Goal: Find specific page/section: Find specific page/section

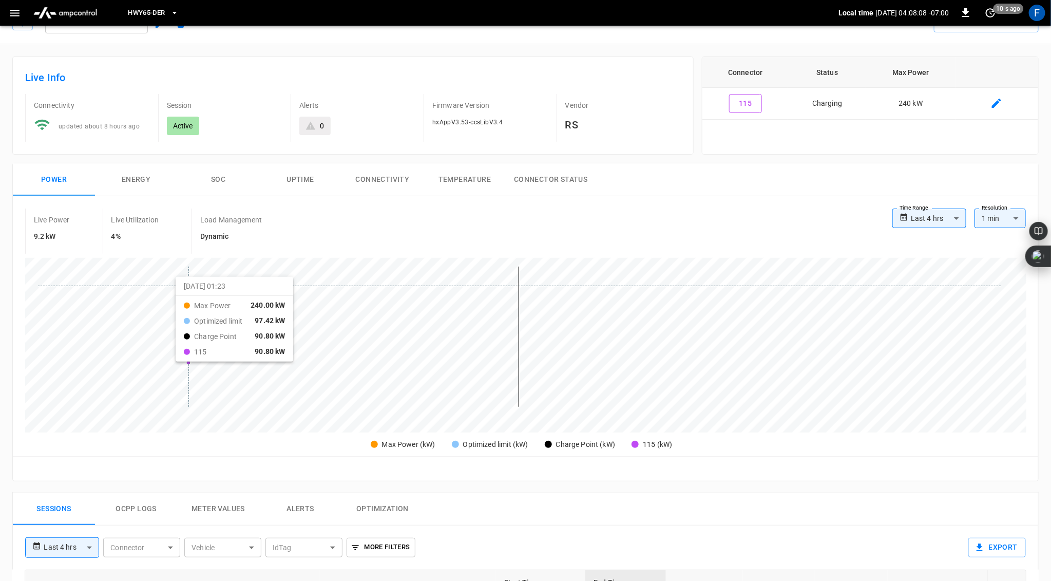
scroll to position [26, 0]
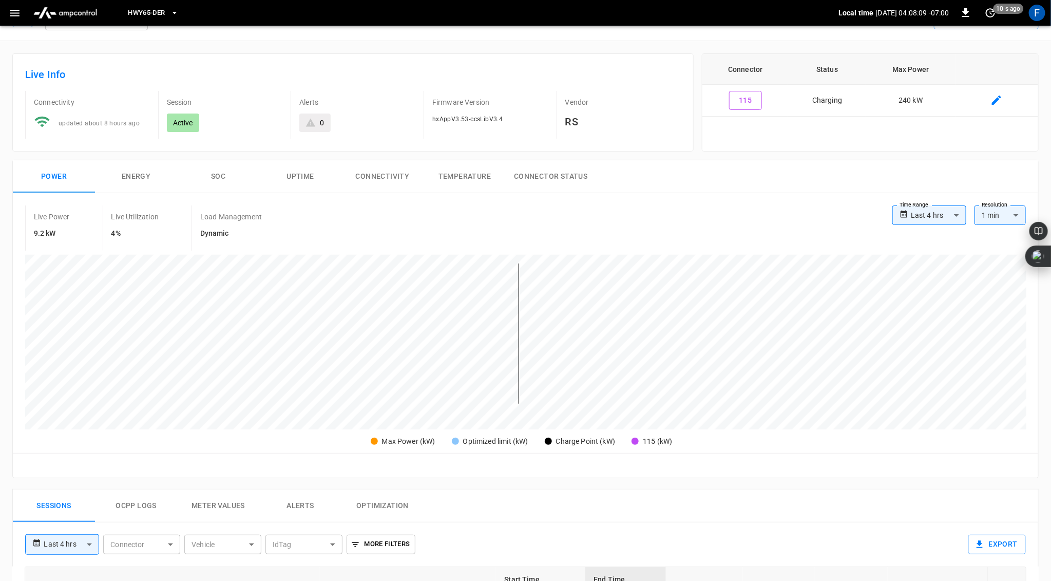
click at [225, 167] on button "SOC" at bounding box center [218, 176] width 82 height 33
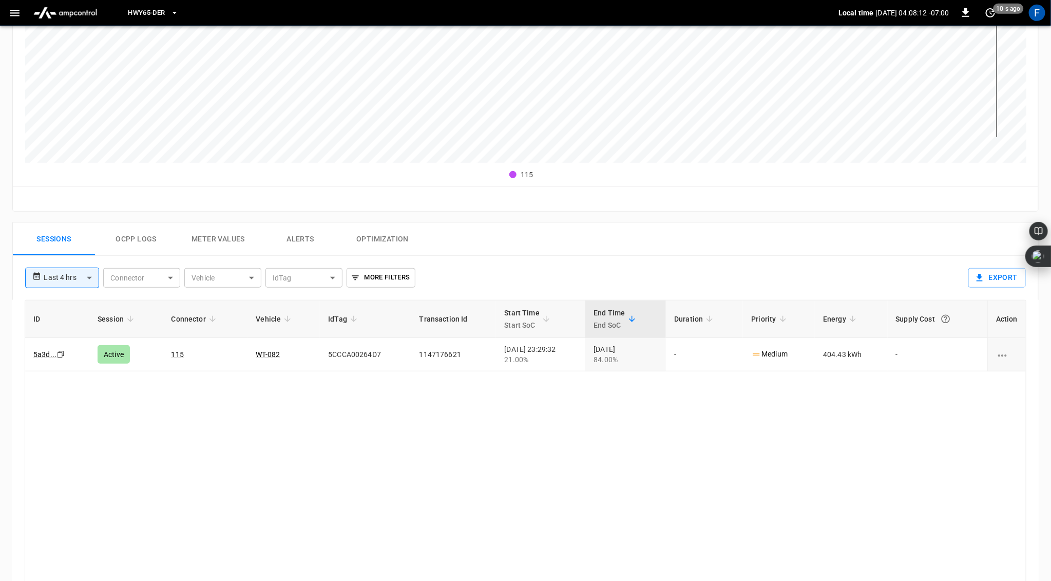
scroll to position [310, 0]
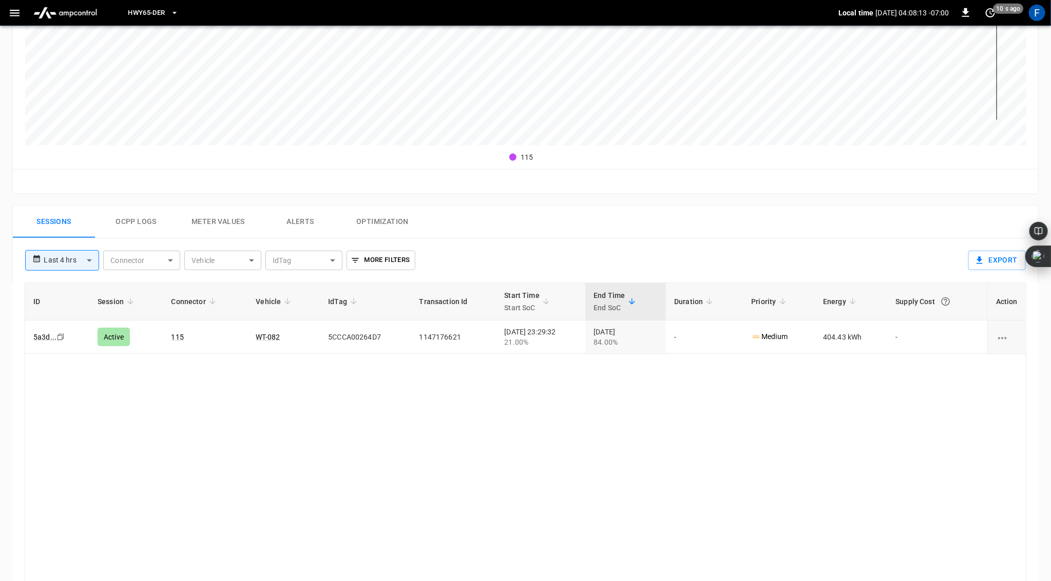
click at [140, 214] on button "Ocpp logs" at bounding box center [136, 221] width 82 height 33
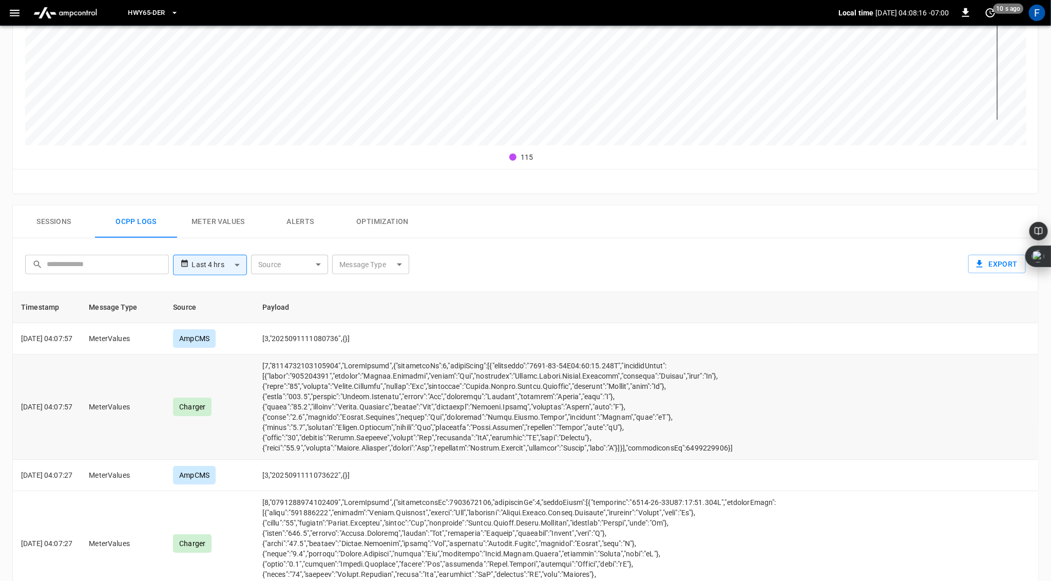
click at [314, 435] on td "opcc-messages-table" at bounding box center [525, 406] width 543 height 105
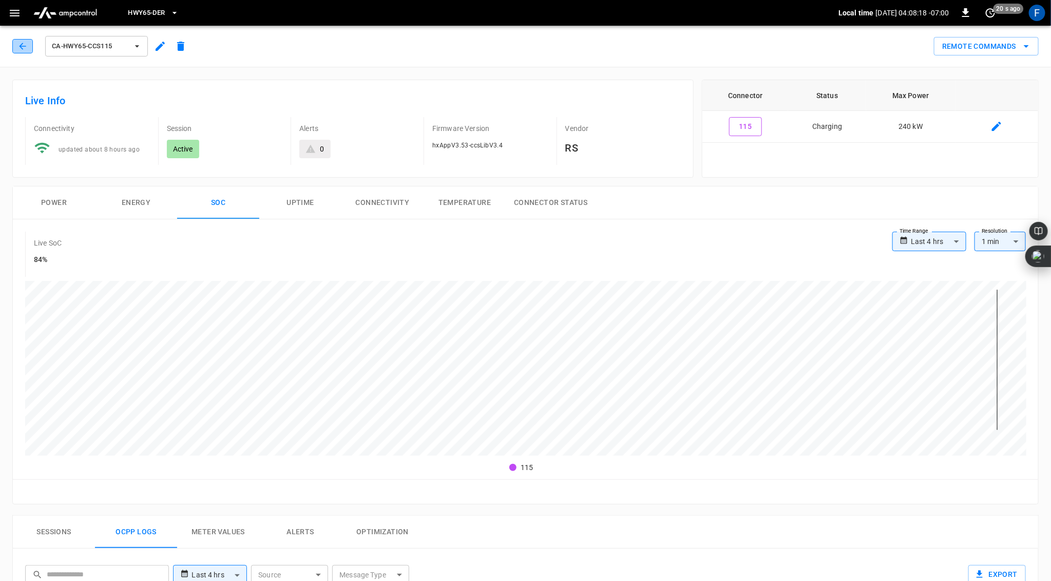
click at [20, 43] on icon "button" at bounding box center [22, 46] width 10 height 10
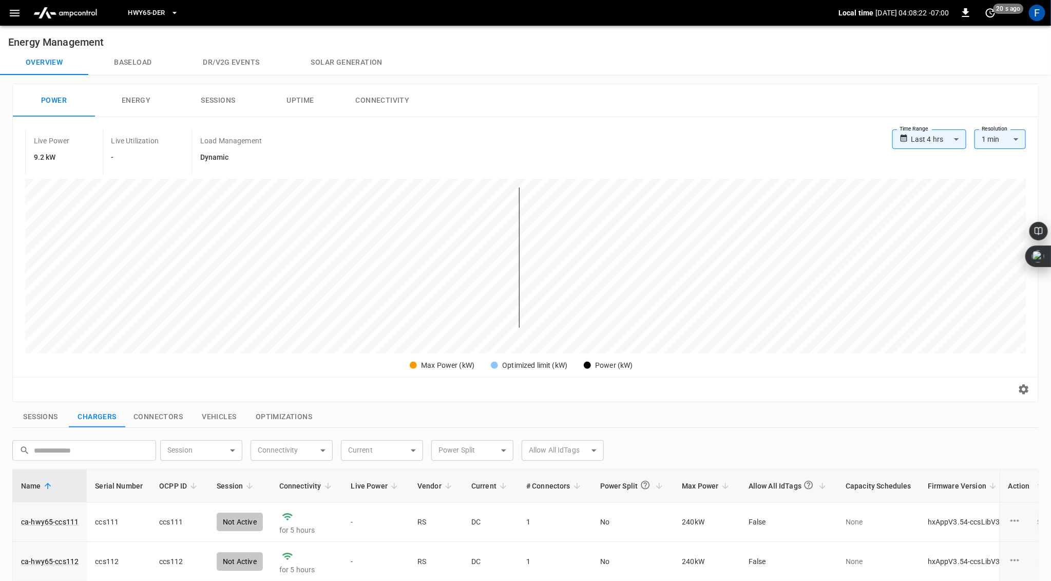
click at [332, 62] on button "Solar generation" at bounding box center [346, 62] width 123 height 25
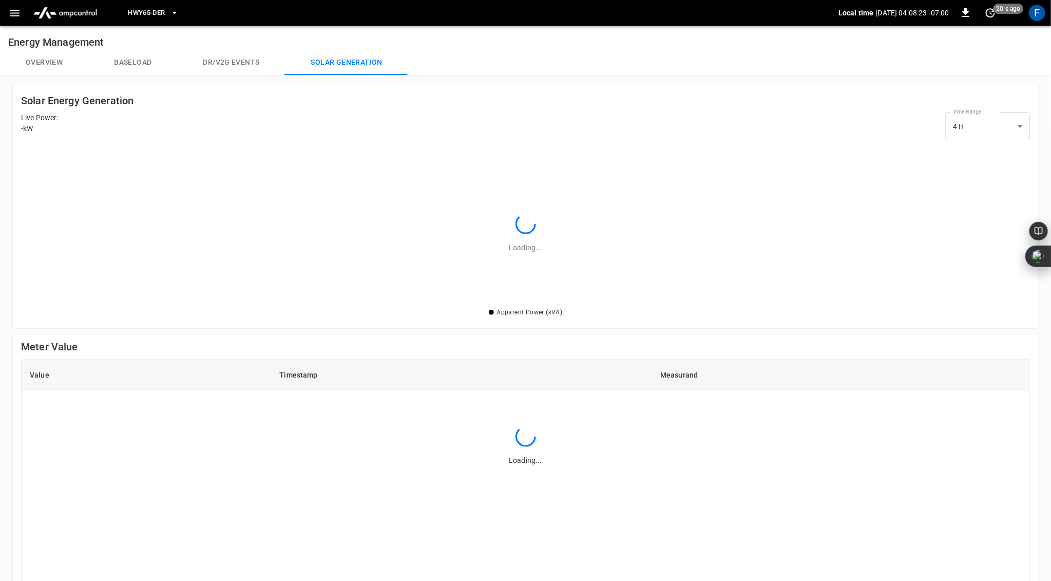
scroll to position [1, 1]
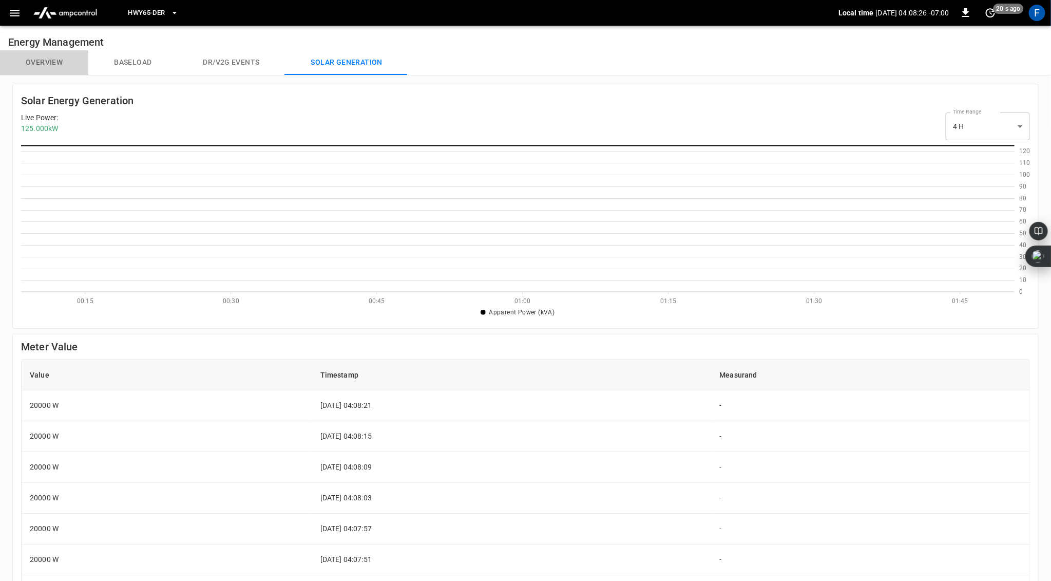
click at [38, 58] on button "Overview" at bounding box center [44, 62] width 88 height 25
click at [39, 62] on button "Overview" at bounding box center [44, 62] width 88 height 25
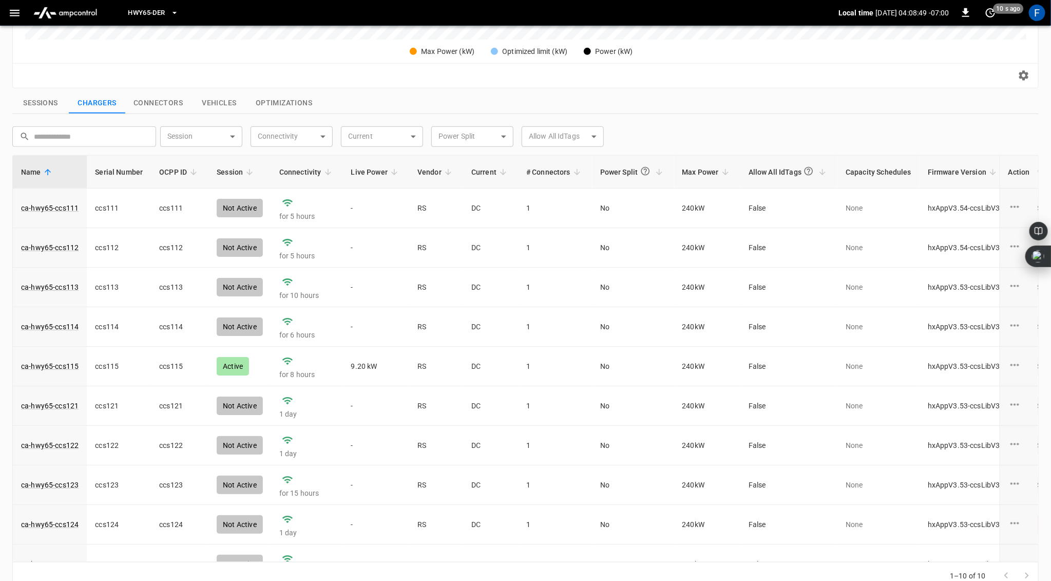
scroll to position [318, 0]
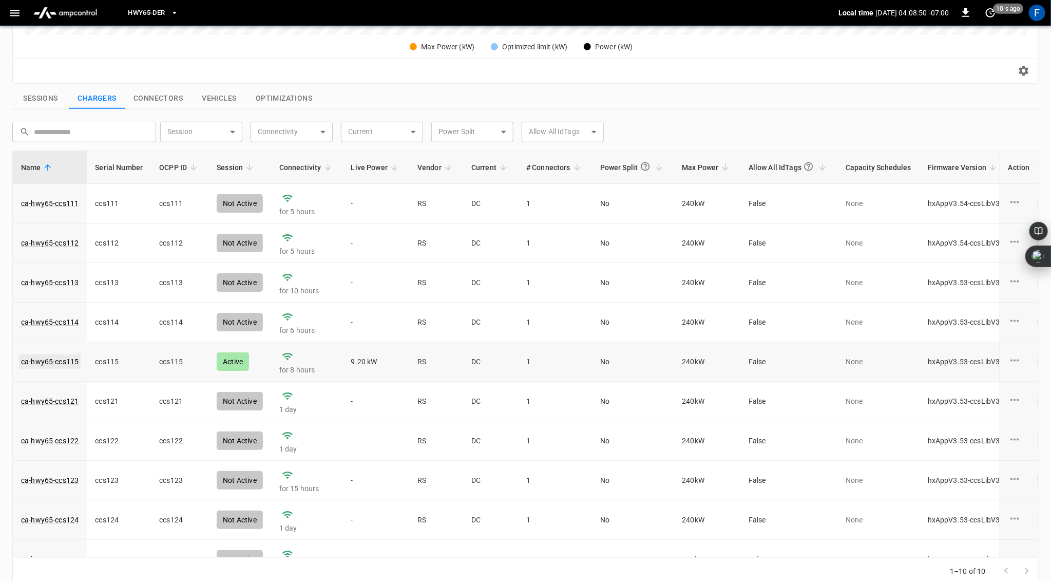
click at [49, 358] on link "ca-hwy65-ccs115" at bounding box center [50, 361] width 62 height 14
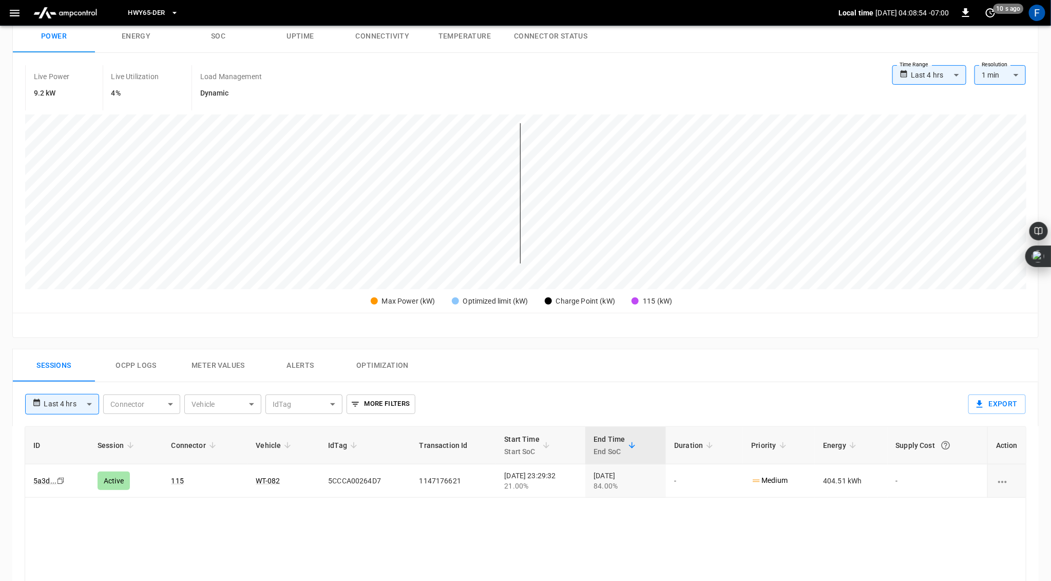
scroll to position [206, 0]
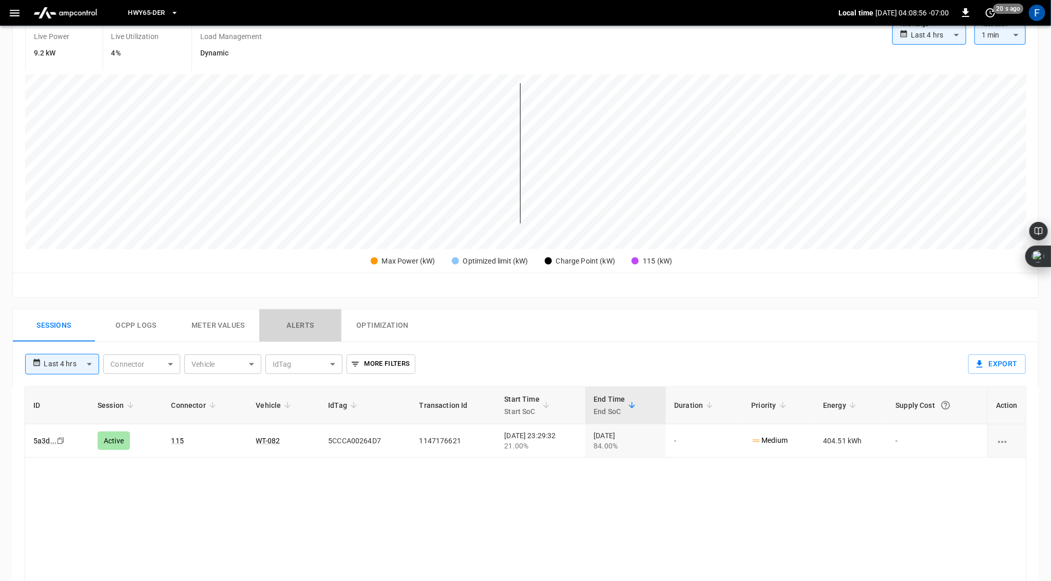
click at [303, 318] on button "Alerts" at bounding box center [300, 325] width 82 height 33
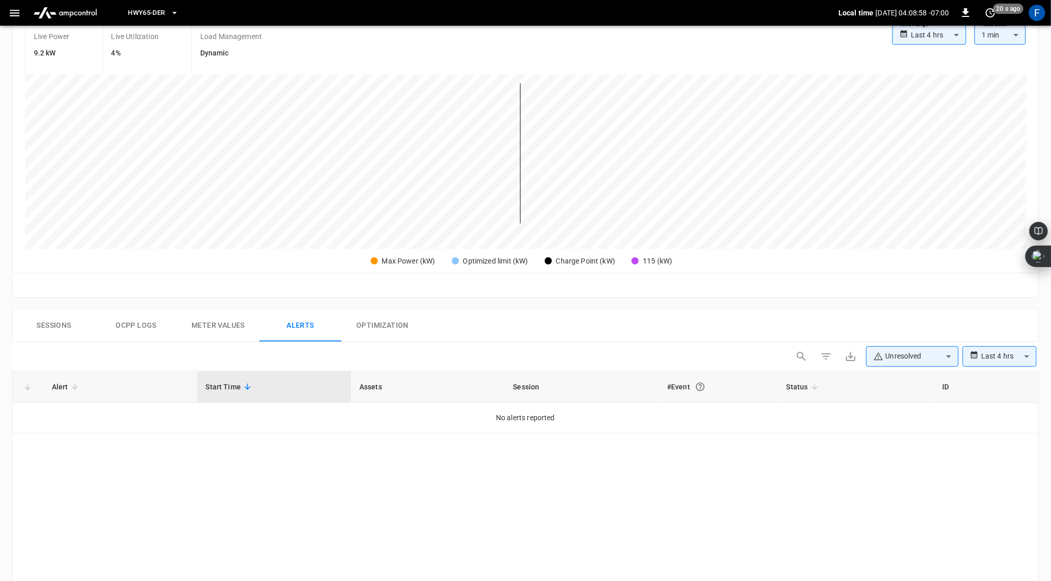
click at [59, 326] on button "Sessions" at bounding box center [54, 325] width 82 height 33
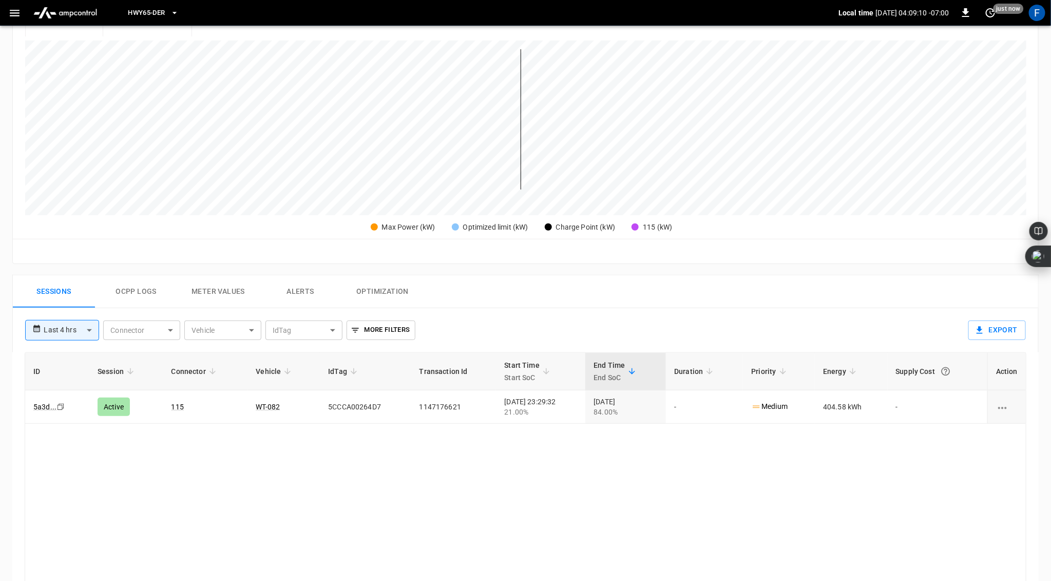
scroll to position [136, 0]
